Goal: Transaction & Acquisition: Purchase product/service

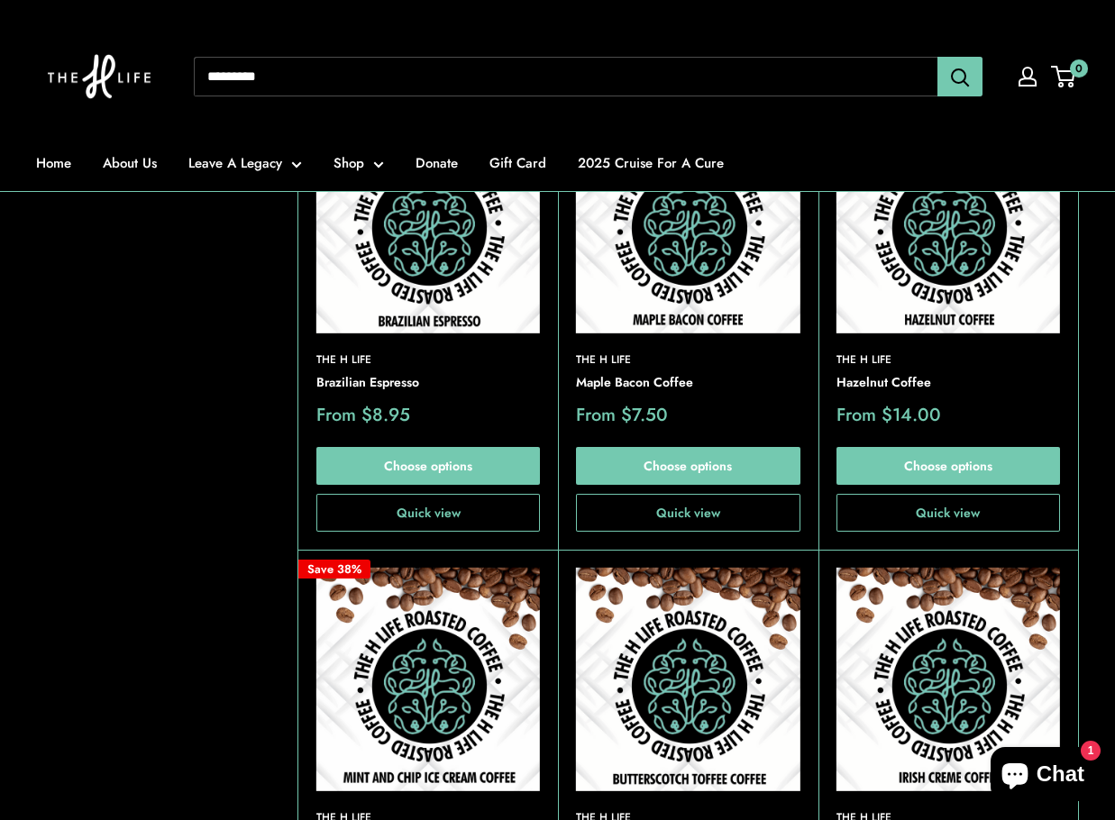
scroll to position [5498, 0]
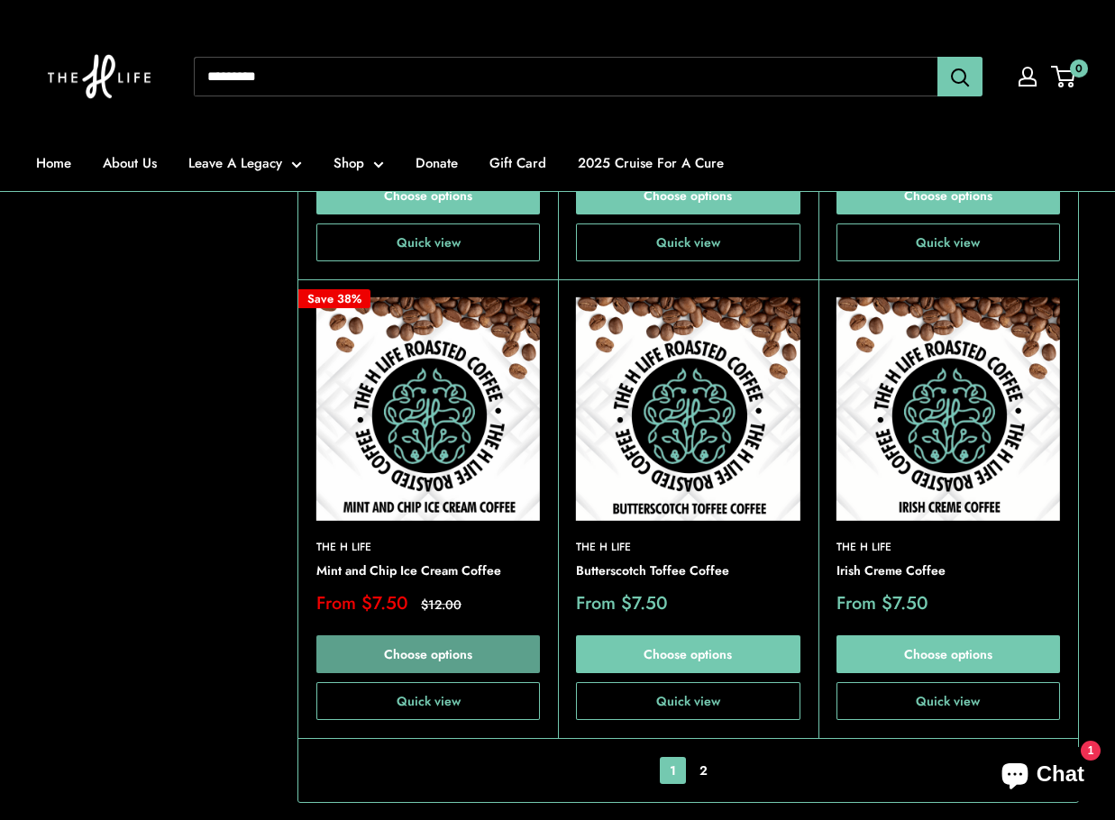
click at [472, 683] on button "Quick view" at bounding box center [428, 702] width 224 height 38
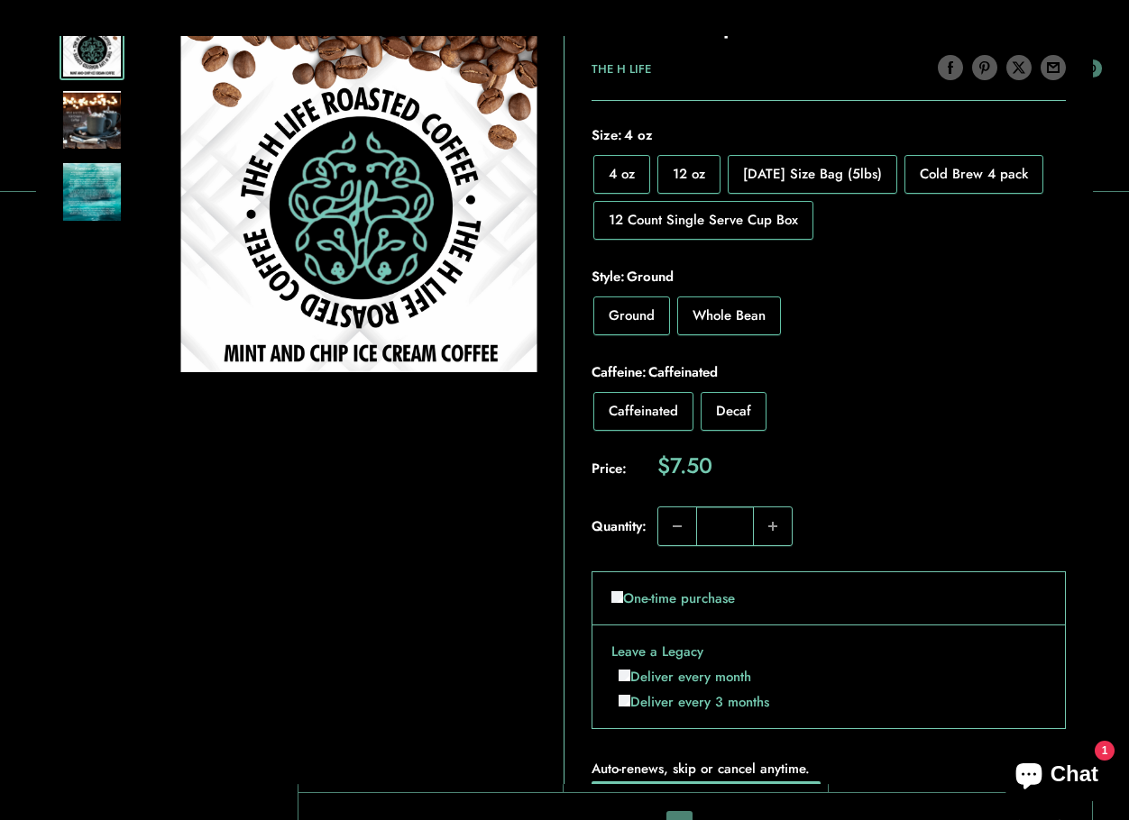
scroll to position [0, 0]
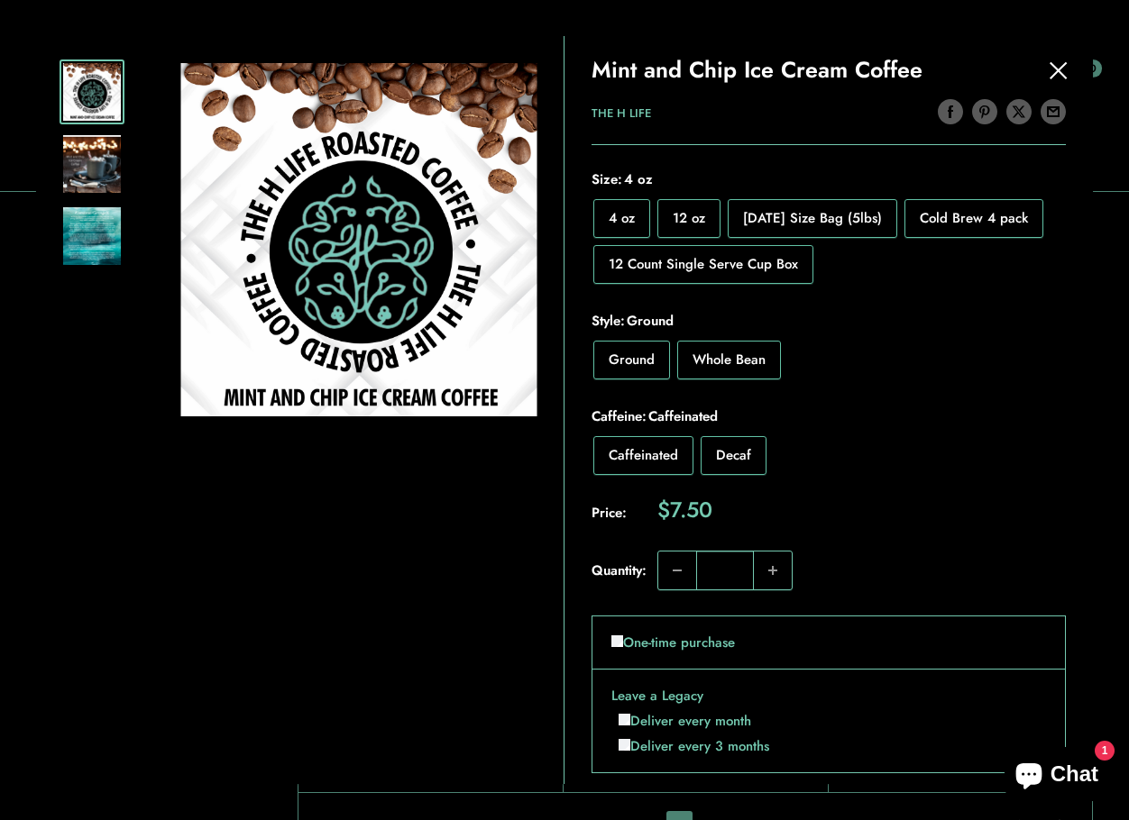
click at [91, 165] on img at bounding box center [92, 164] width 58 height 58
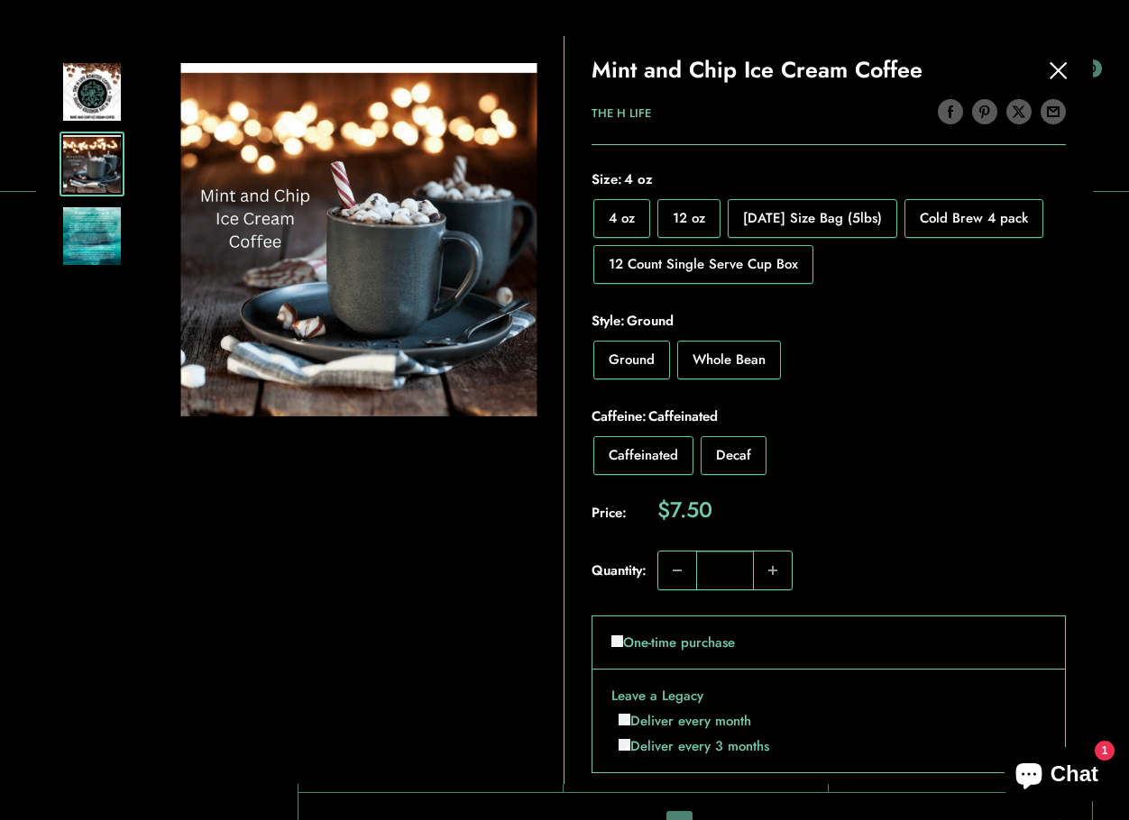
click at [90, 240] on img at bounding box center [92, 236] width 58 height 58
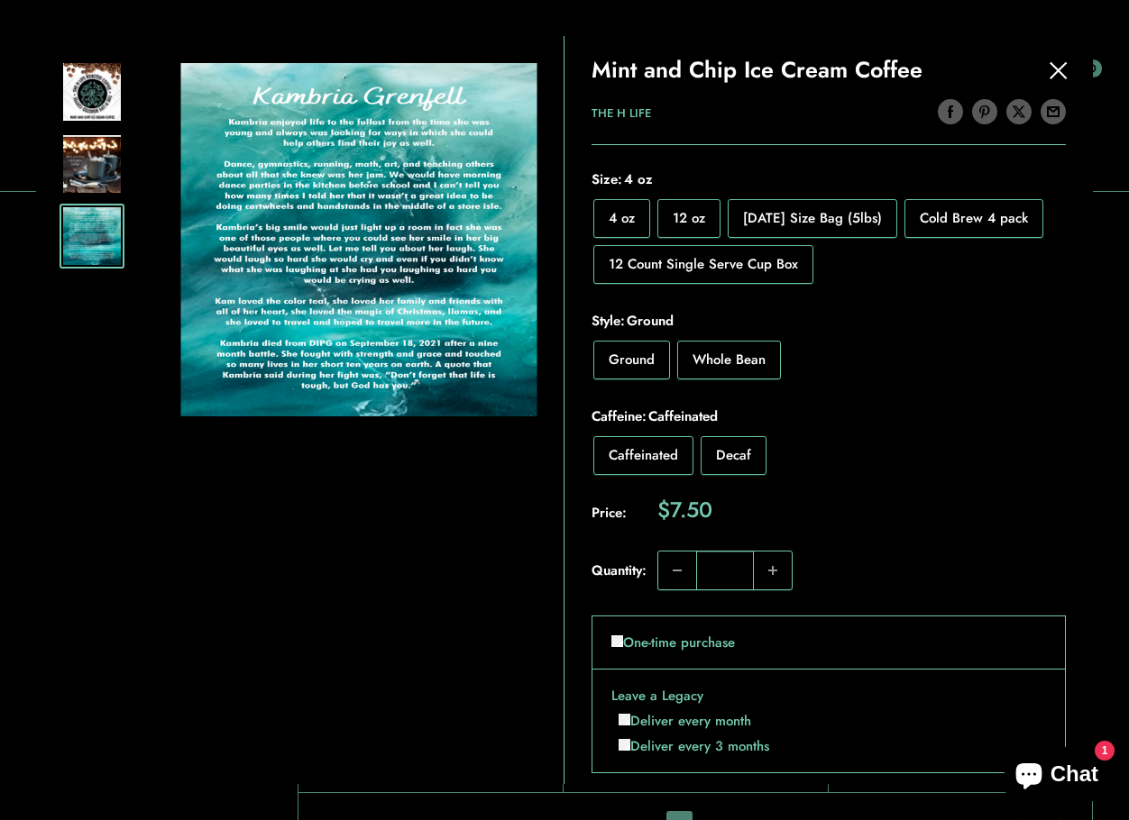
click at [76, 101] on img at bounding box center [92, 92] width 58 height 58
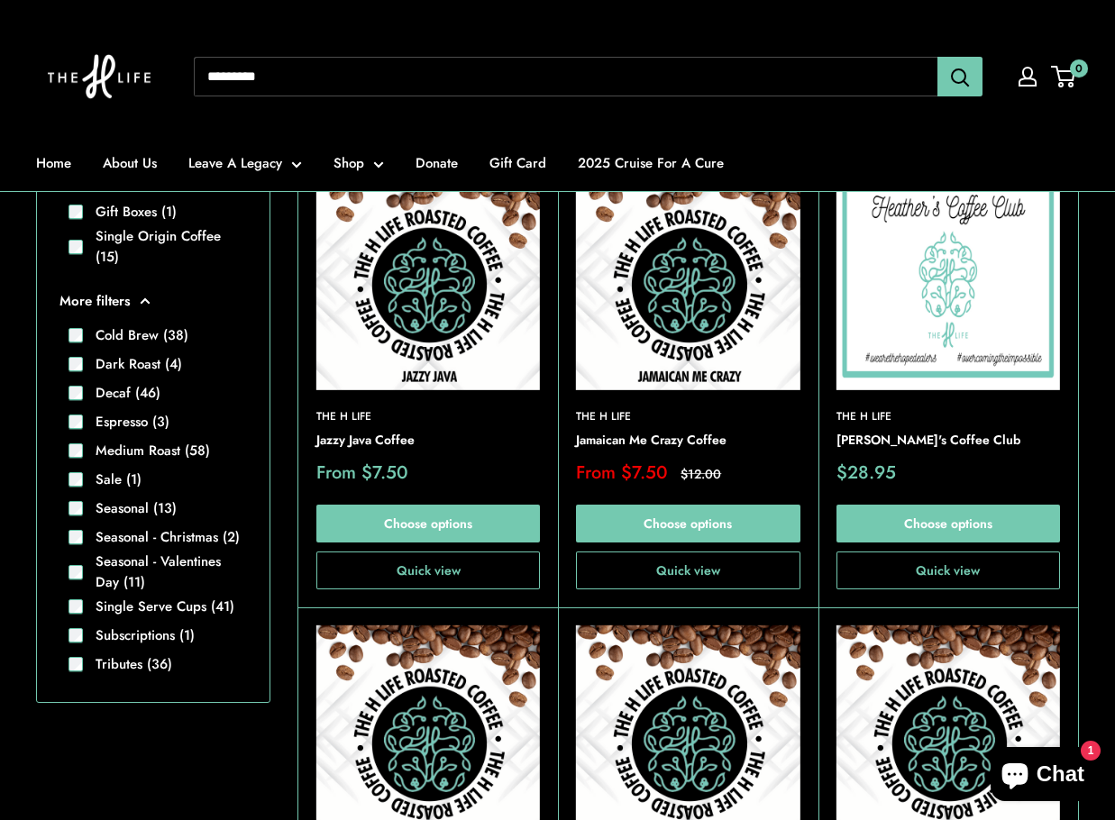
scroll to position [541, 0]
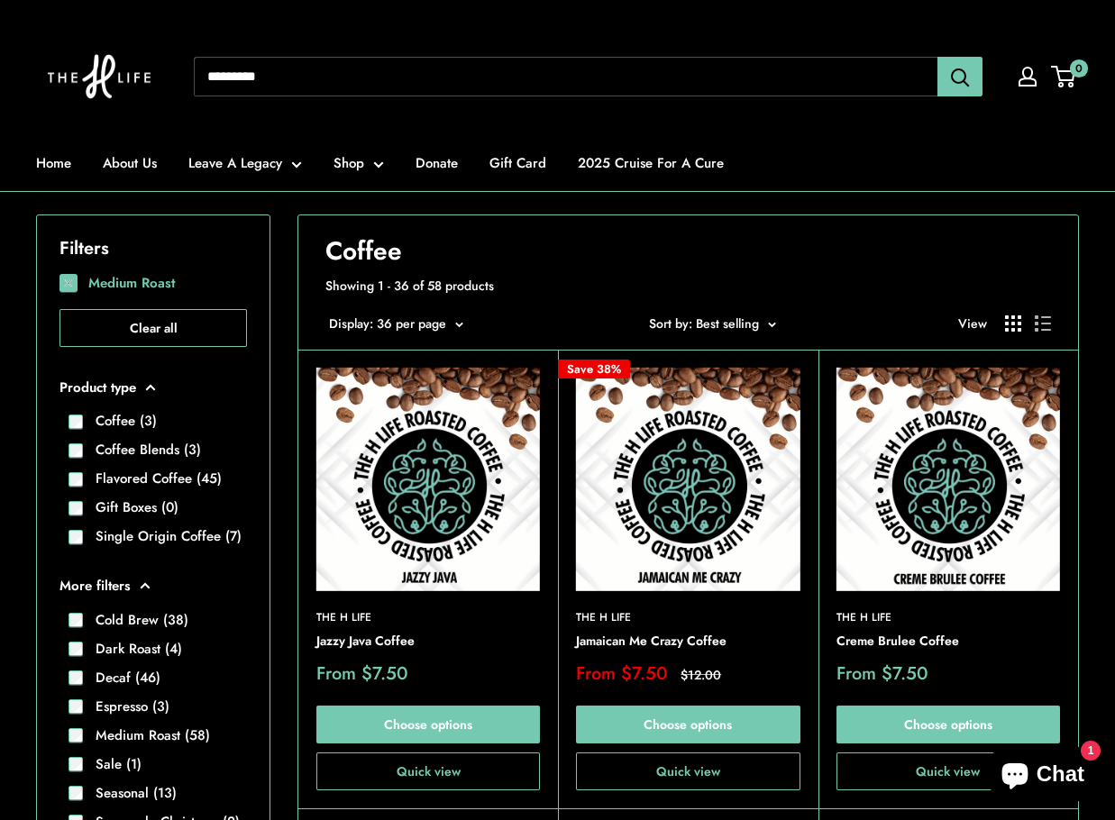
scroll to position [485, 0]
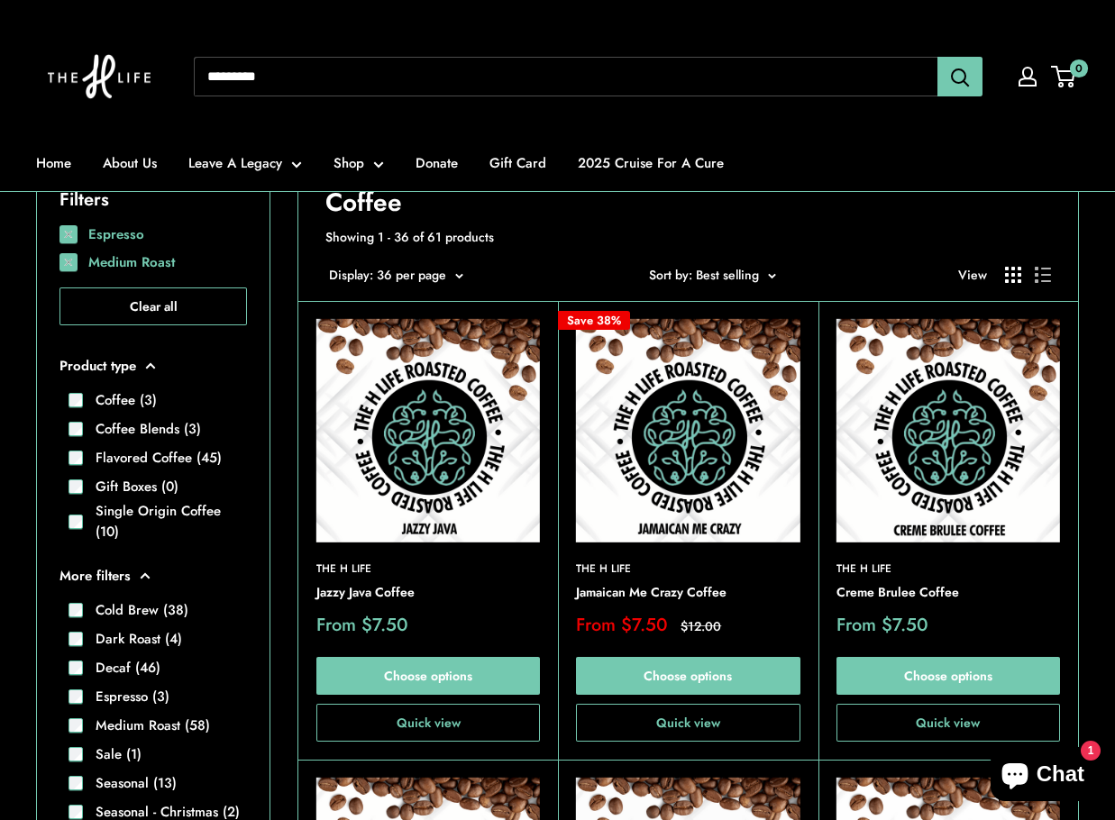
scroll to position [395, 0]
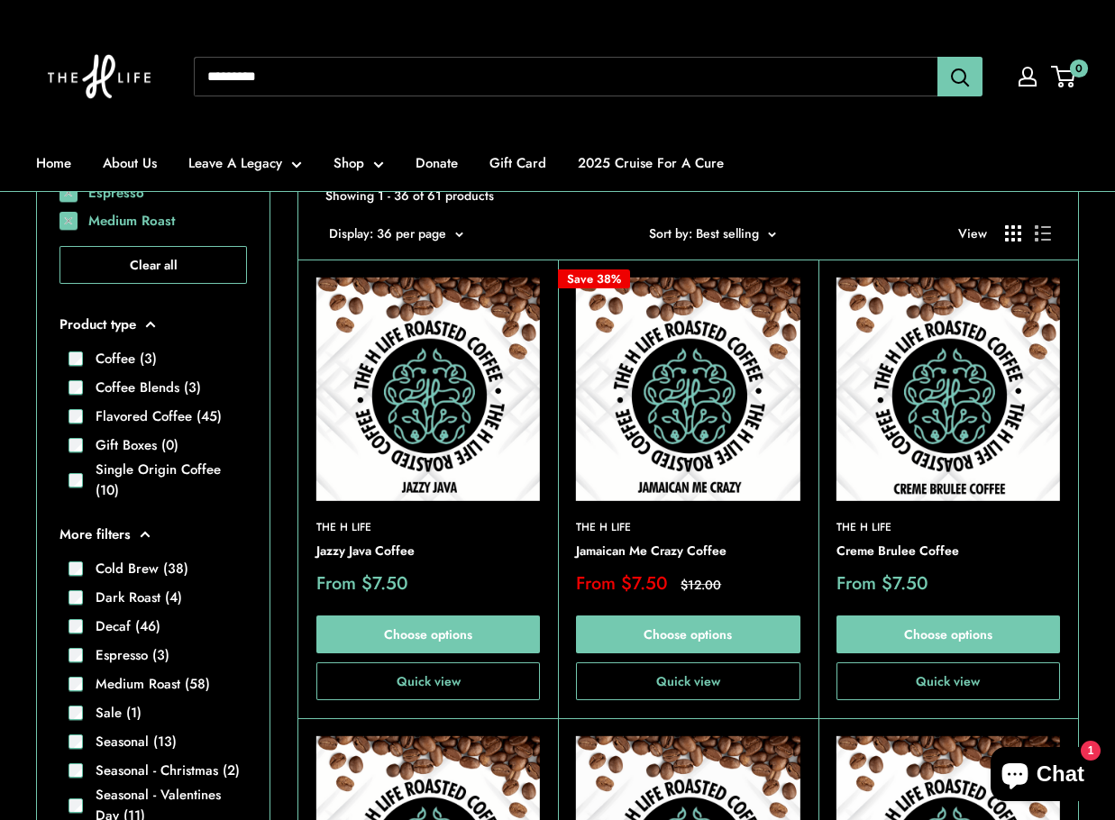
click at [83, 588] on label "Dark Roast (4)" at bounding box center [132, 598] width 99 height 21
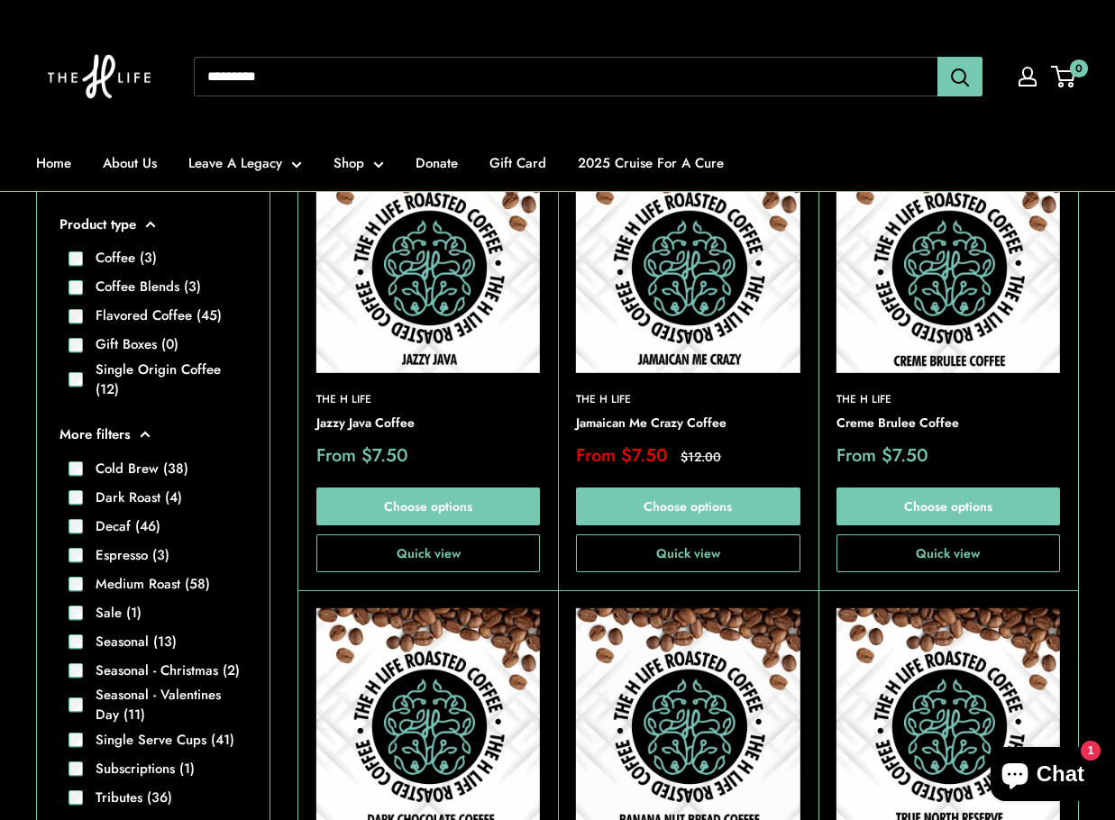
scroll to position [485, 0]
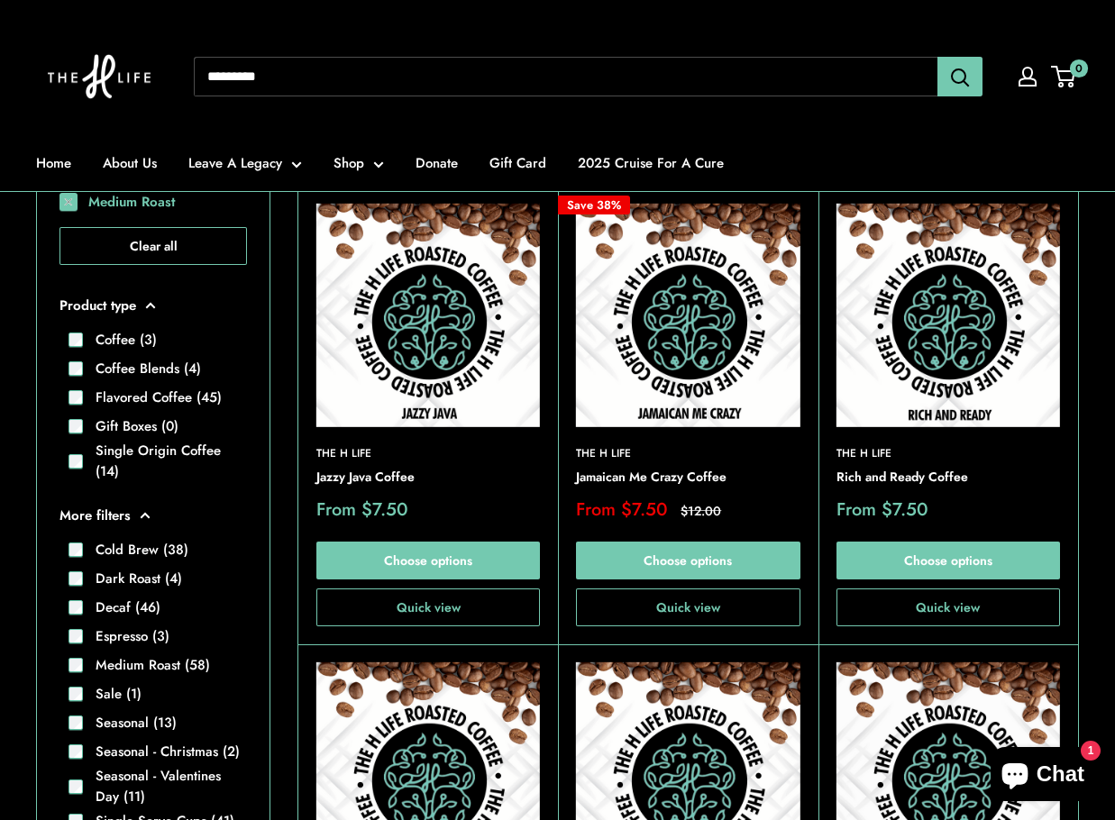
scroll to position [485, 0]
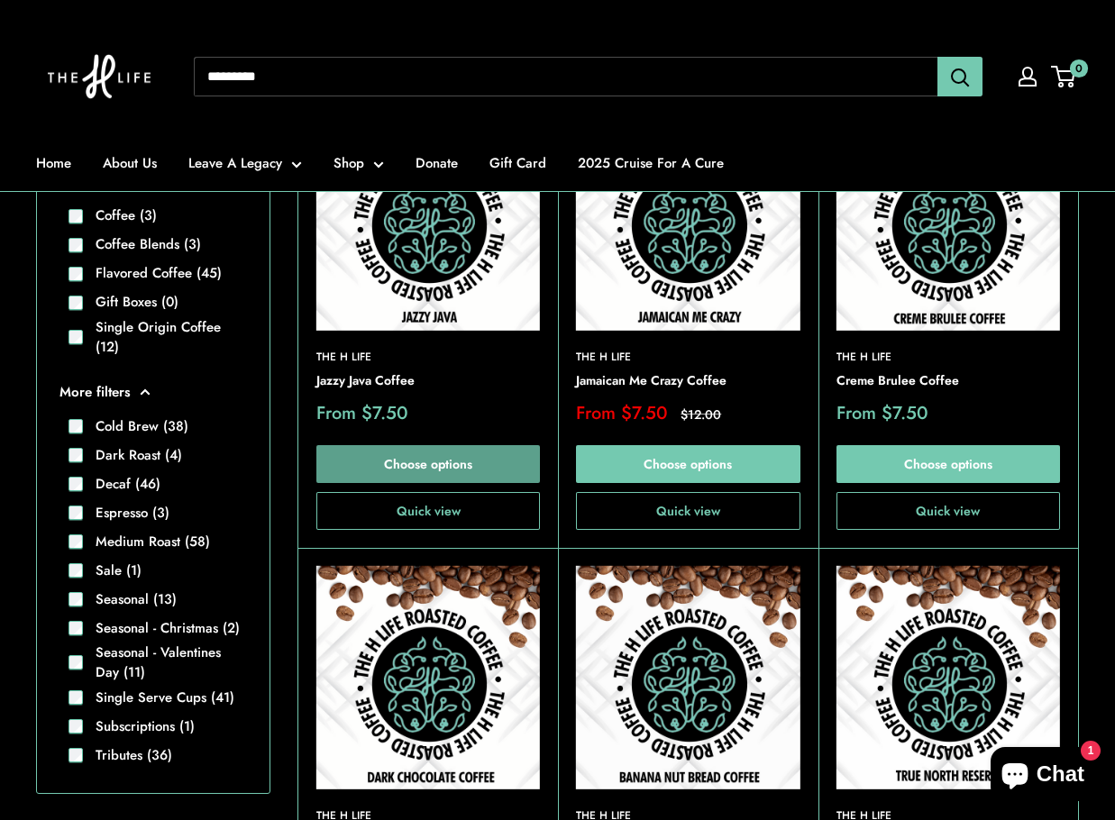
scroll to position [575, 0]
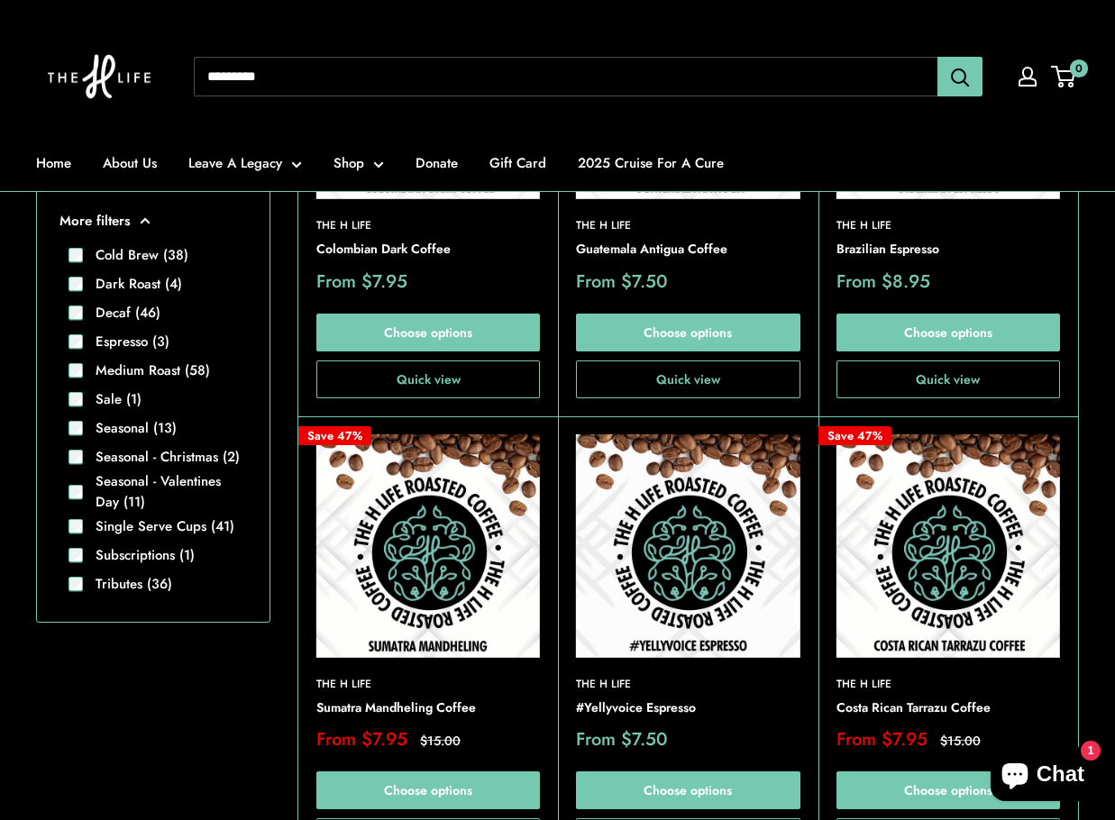
scroll to position [665, 0]
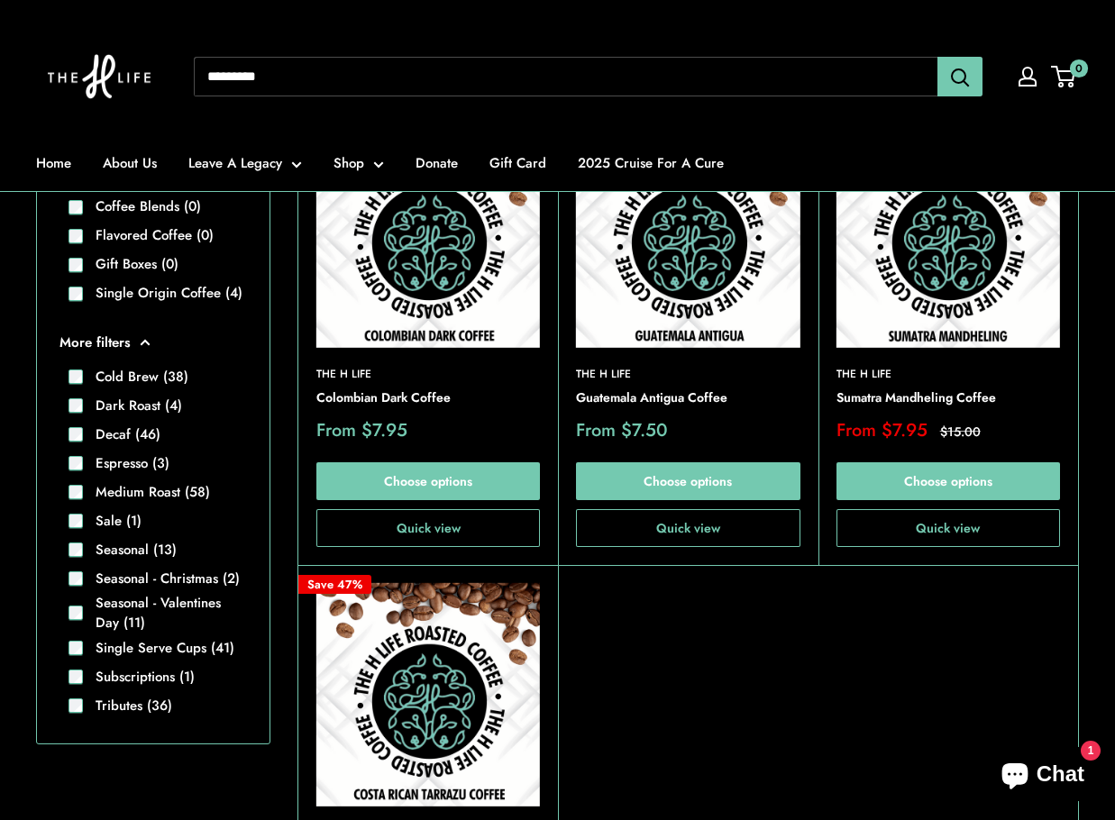
scroll to position [575, 0]
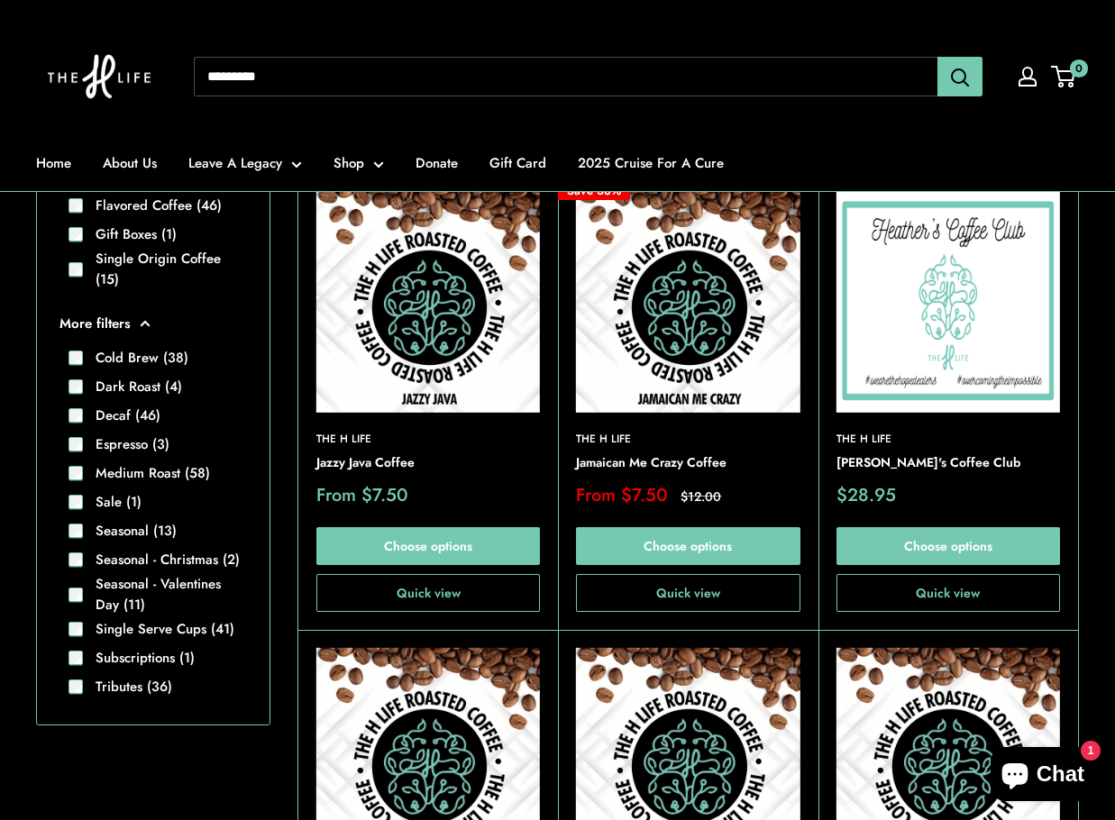
scroll to position [485, 0]
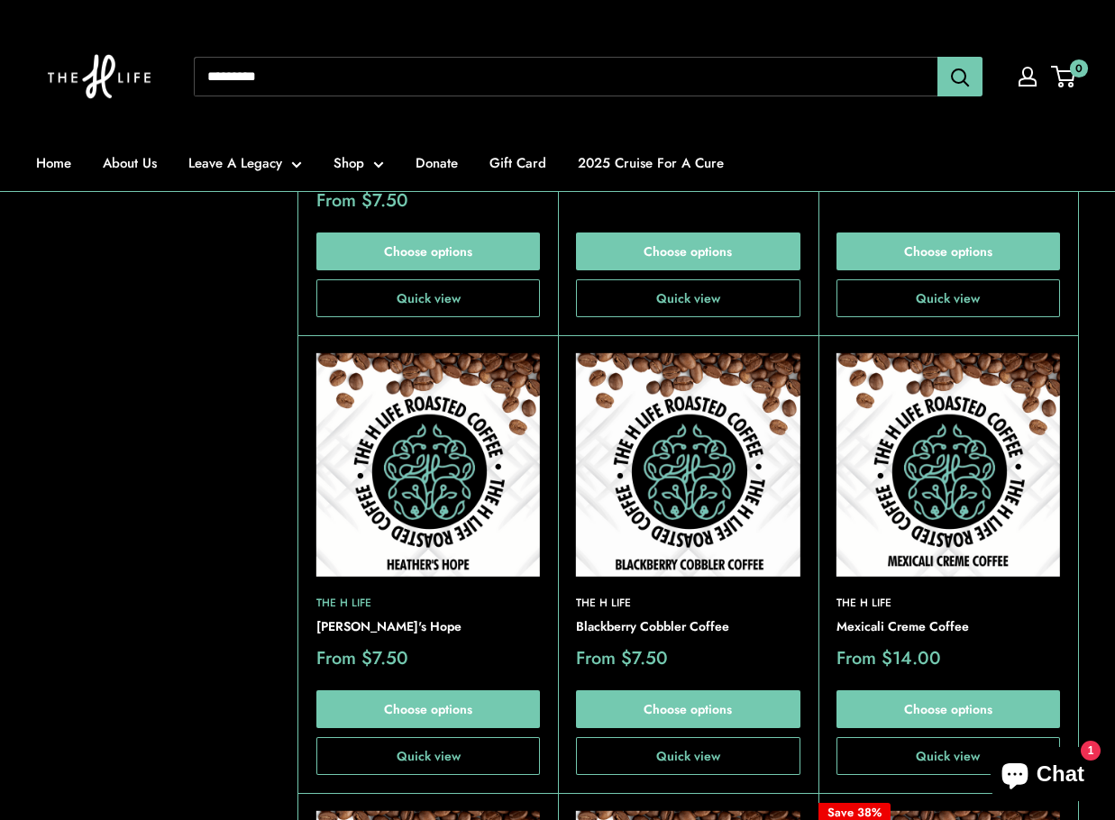
scroll to position [1747, 0]
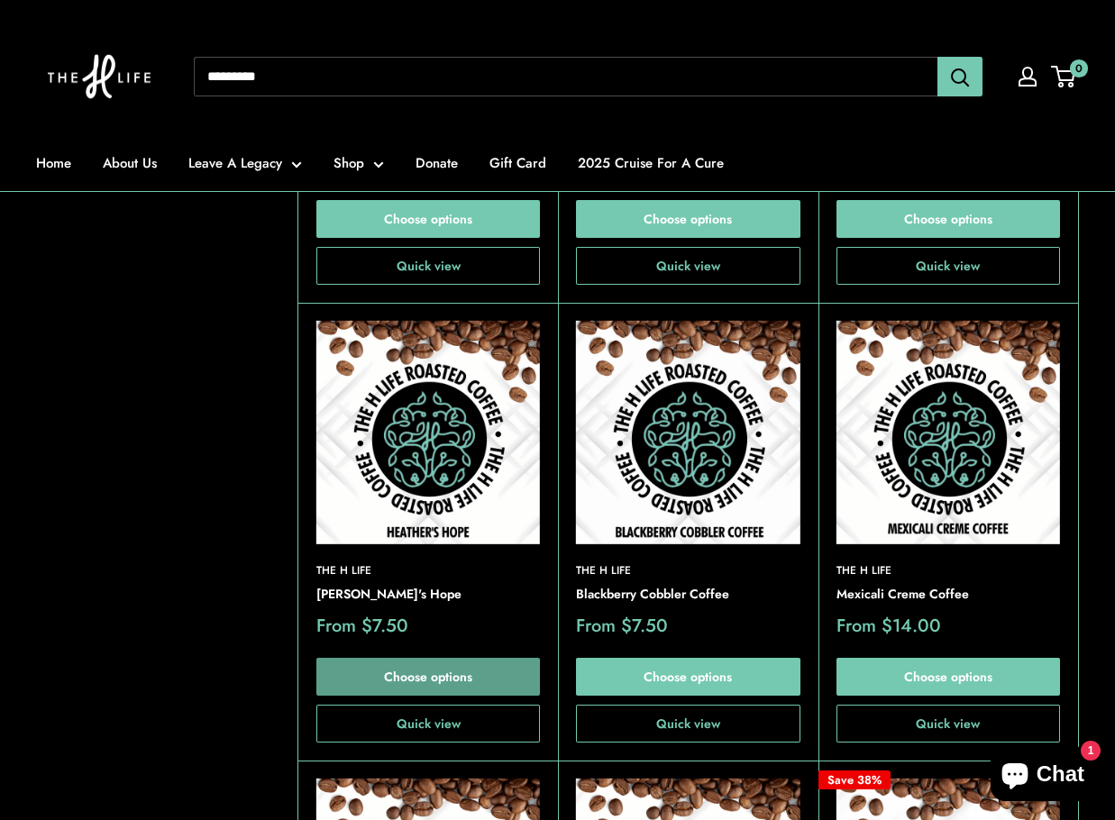
click at [404, 658] on link "Choose options" at bounding box center [428, 677] width 224 height 38
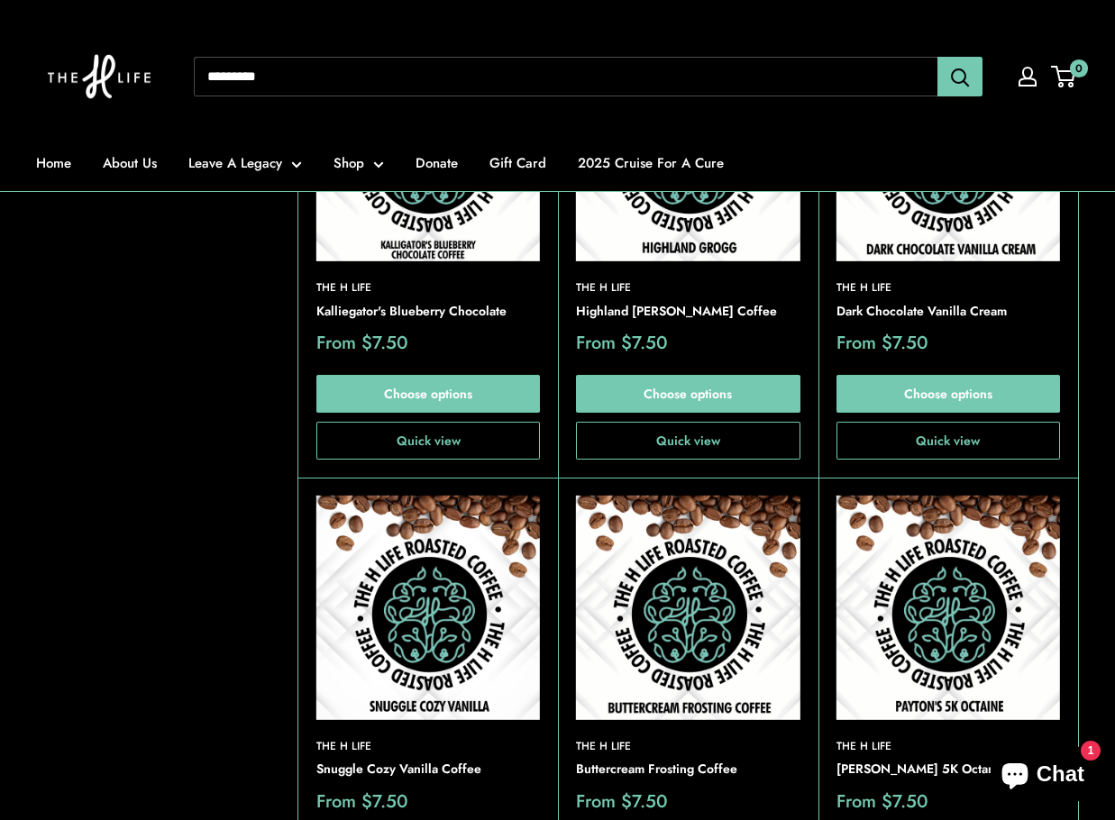
scroll to position [5534, 0]
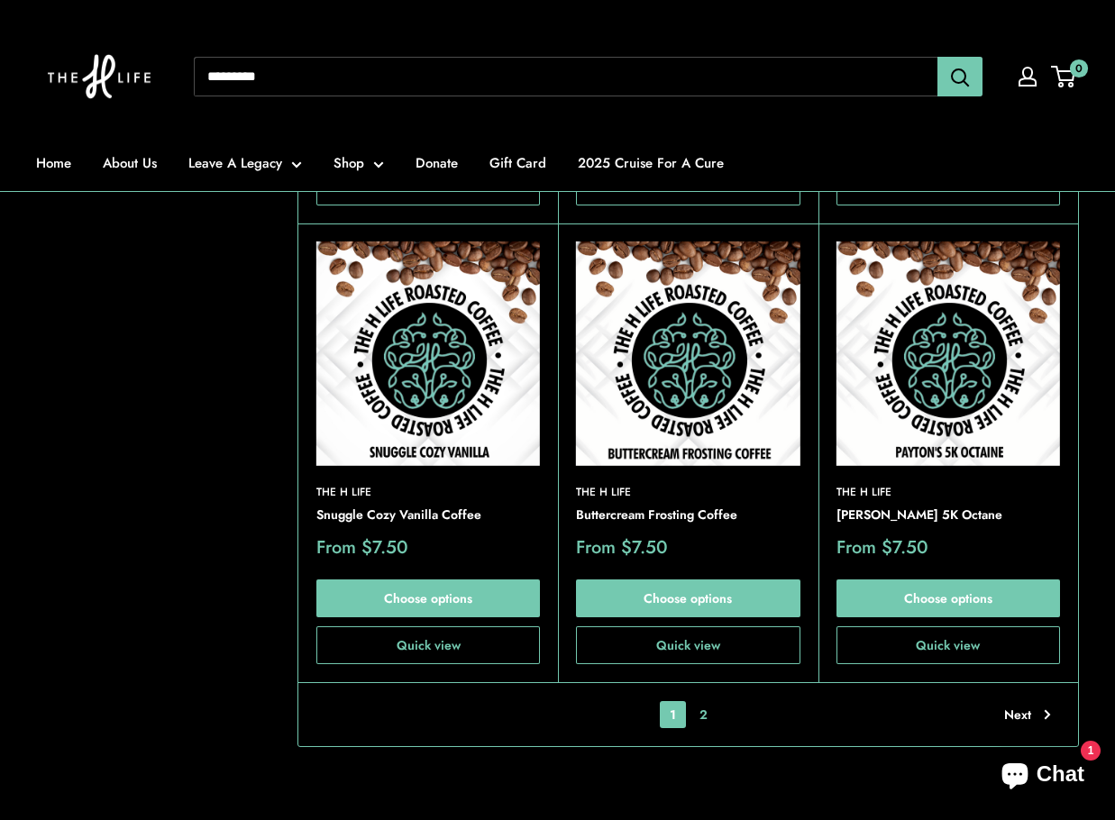
click at [704, 701] on link "2" at bounding box center [704, 714] width 28 height 27
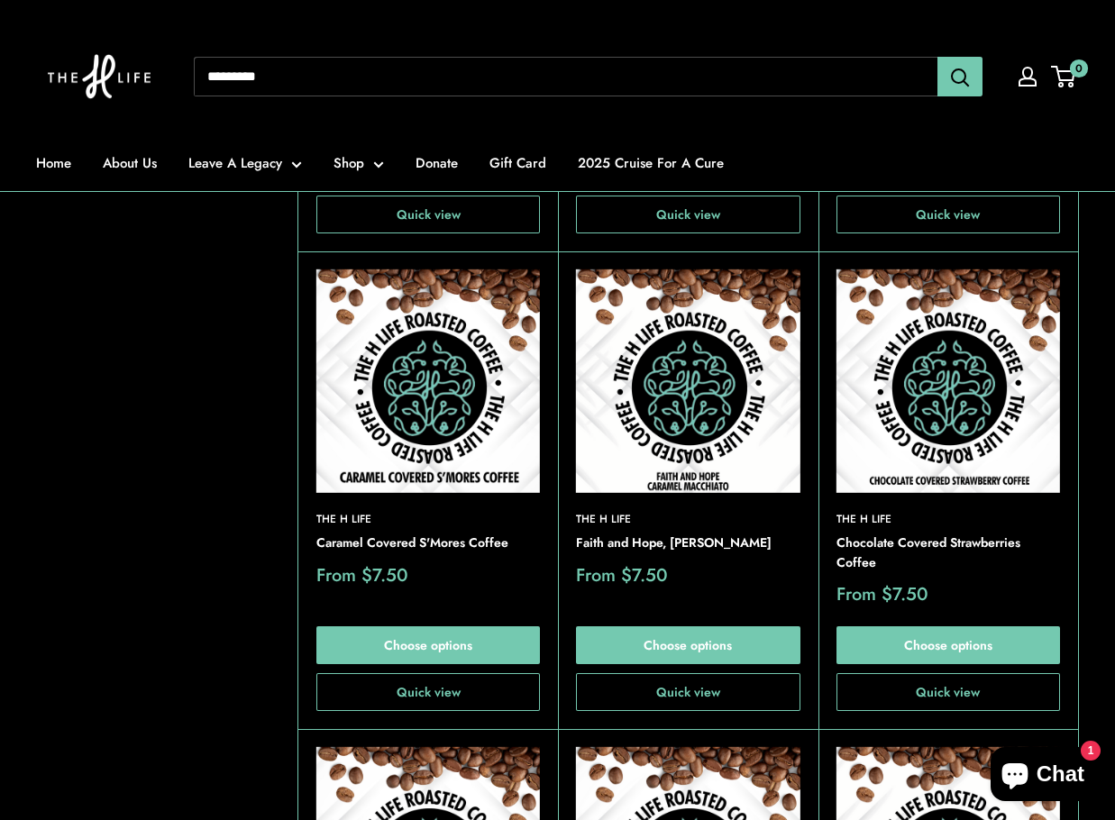
scroll to position [2288, 0]
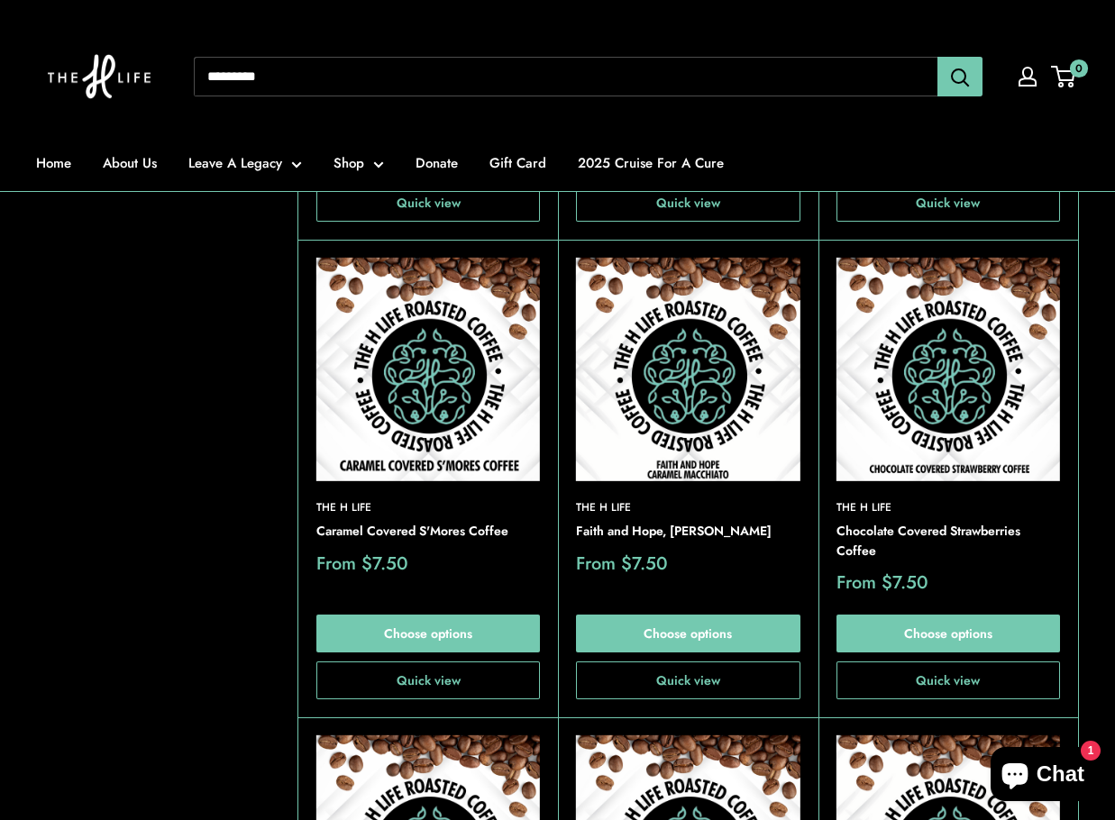
click at [416, 373] on img at bounding box center [428, 370] width 224 height 224
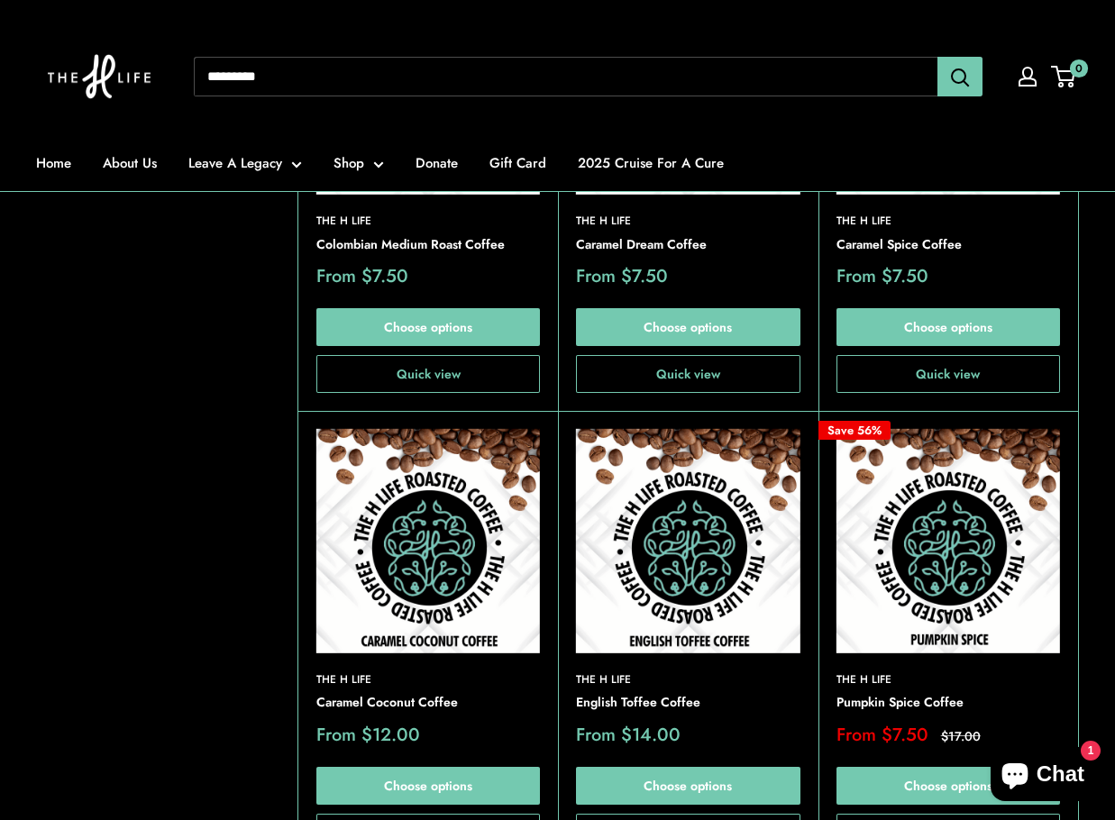
scroll to position [3190, 0]
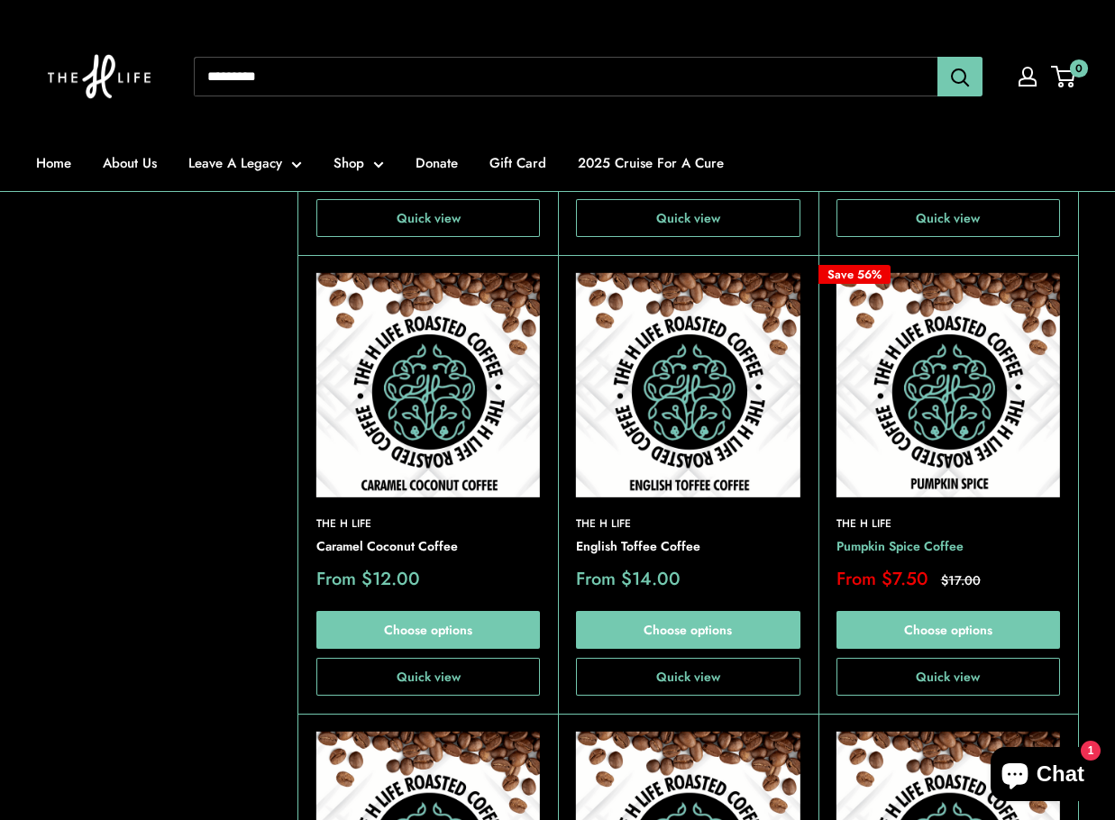
click at [910, 537] on link "Pumpkin Spice Coffee" at bounding box center [949, 547] width 224 height 20
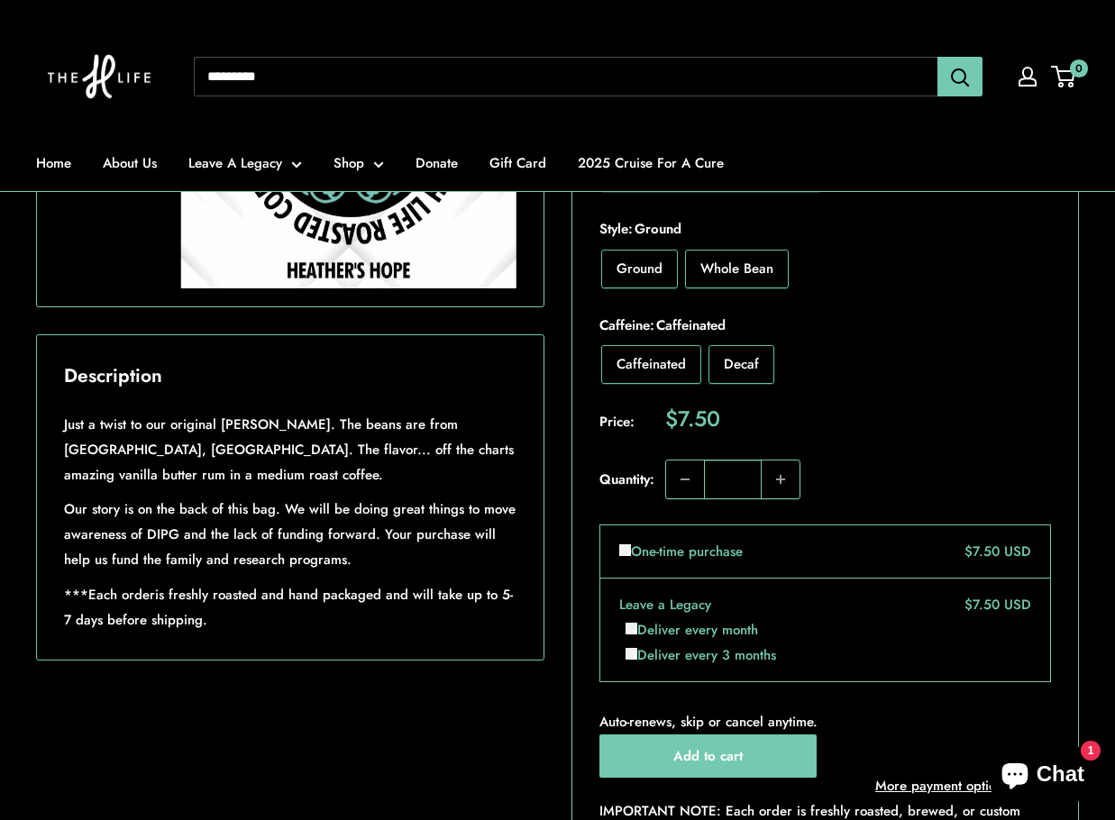
scroll to position [541, 0]
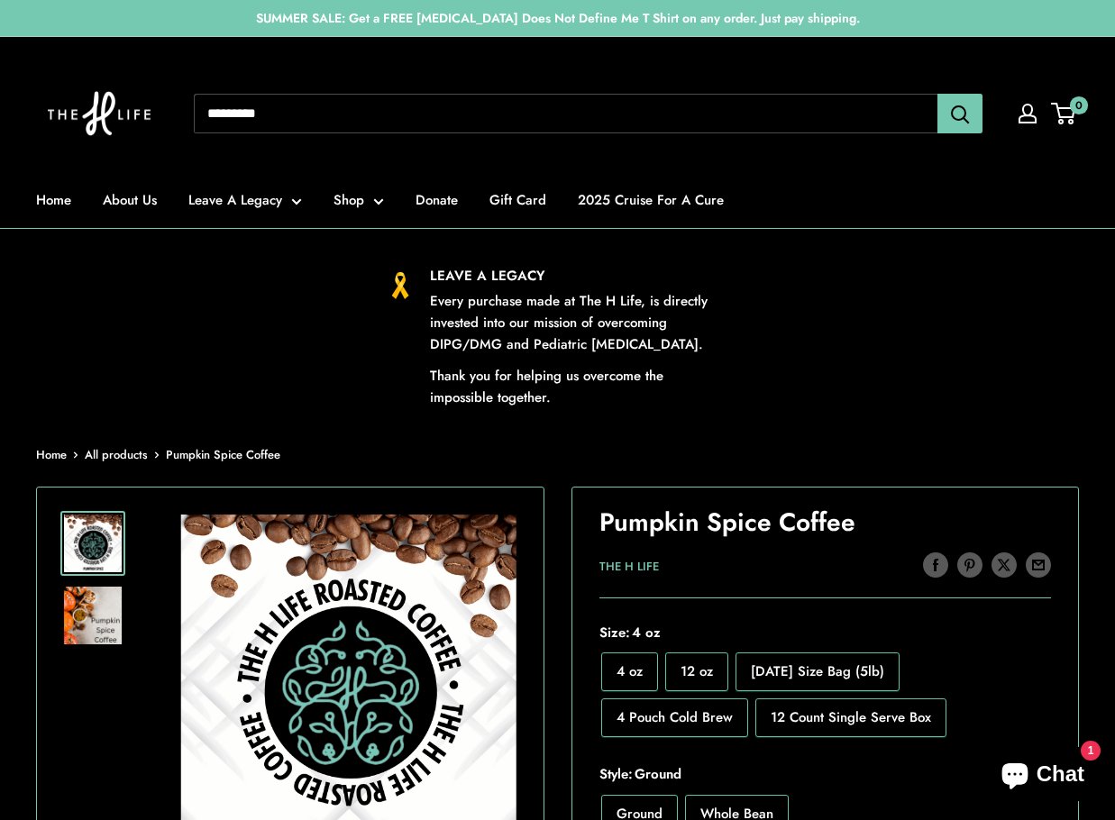
click at [101, 593] on img at bounding box center [93, 616] width 58 height 58
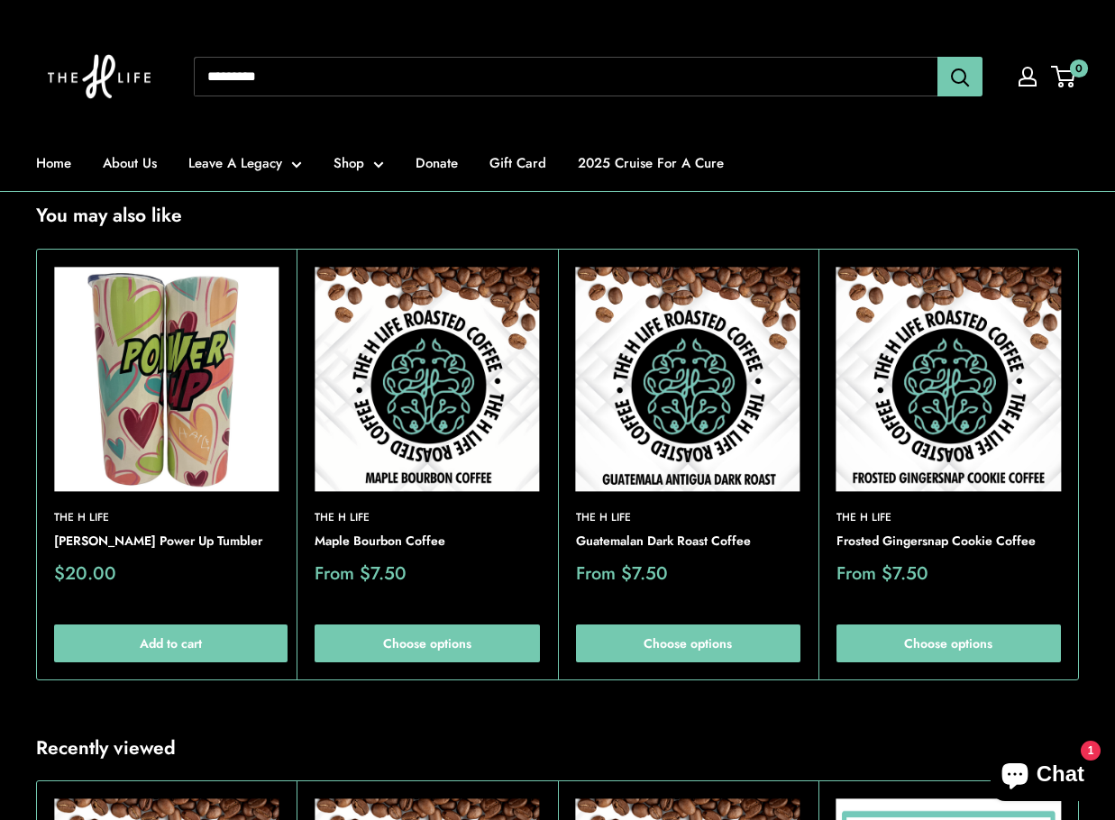
scroll to position [1893, 0]
